Goal: Find specific page/section: Find specific page/section

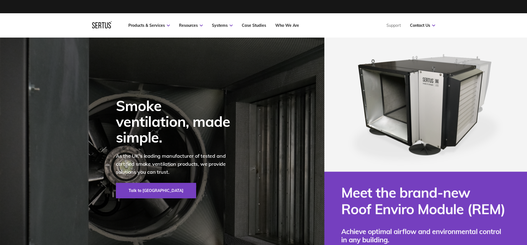
scroll to position [7, 0]
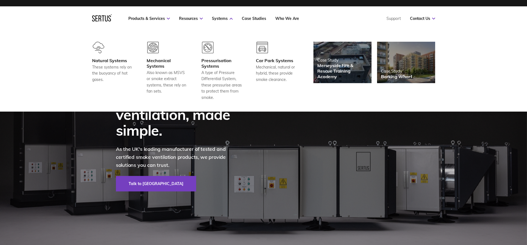
click at [210, 66] on div "Pressurisation Systems" at bounding box center [221, 63] width 41 height 11
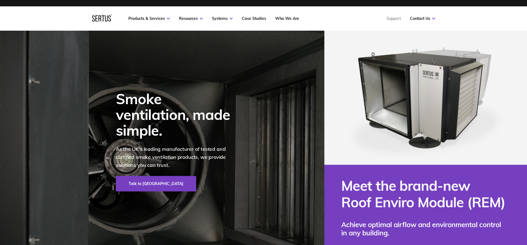
scroll to position [7, 0]
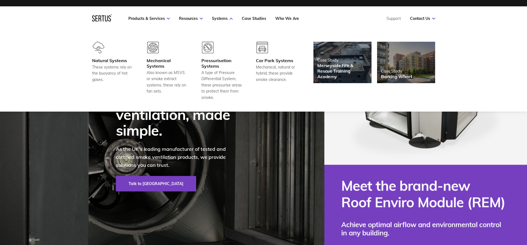
click at [264, 61] on div "Car Park Systems" at bounding box center [276, 61] width 41 height 6
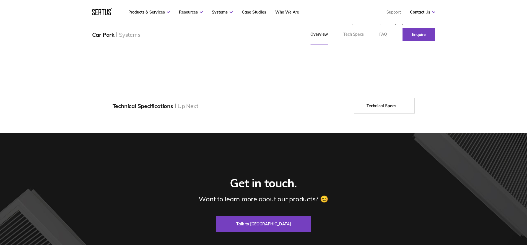
scroll to position [622, 0]
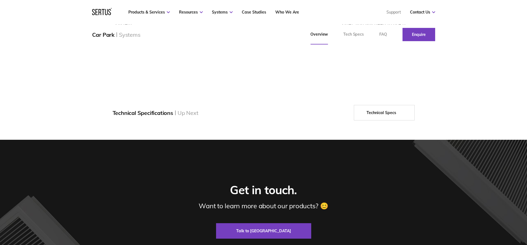
click at [387, 121] on link "Technical Specs" at bounding box center [384, 112] width 61 height 15
